Goal: Task Accomplishment & Management: Use online tool/utility

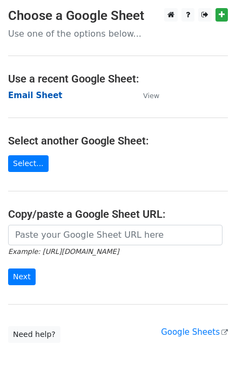
click at [25, 95] on strong "Email Sheet" at bounding box center [35, 96] width 54 height 10
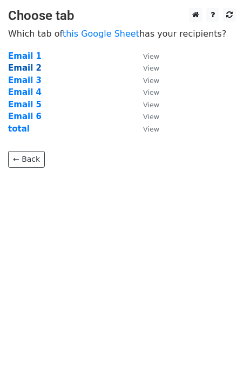
click at [17, 64] on strong "Email 2" at bounding box center [24, 68] width 33 height 10
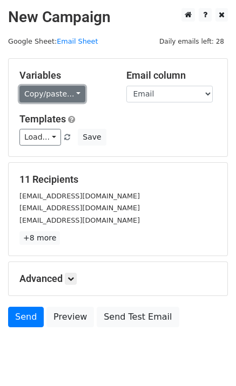
click at [58, 94] on link "Copy/paste..." at bounding box center [52, 94] width 66 height 17
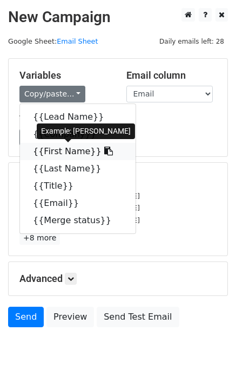
click at [66, 159] on link "{{First Name}}" at bounding box center [77, 151] width 115 height 17
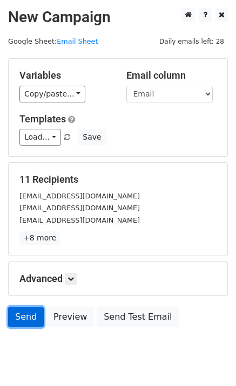
click at [20, 315] on link "Send" at bounding box center [26, 317] width 36 height 20
